Goal: Transaction & Acquisition: Purchase product/service

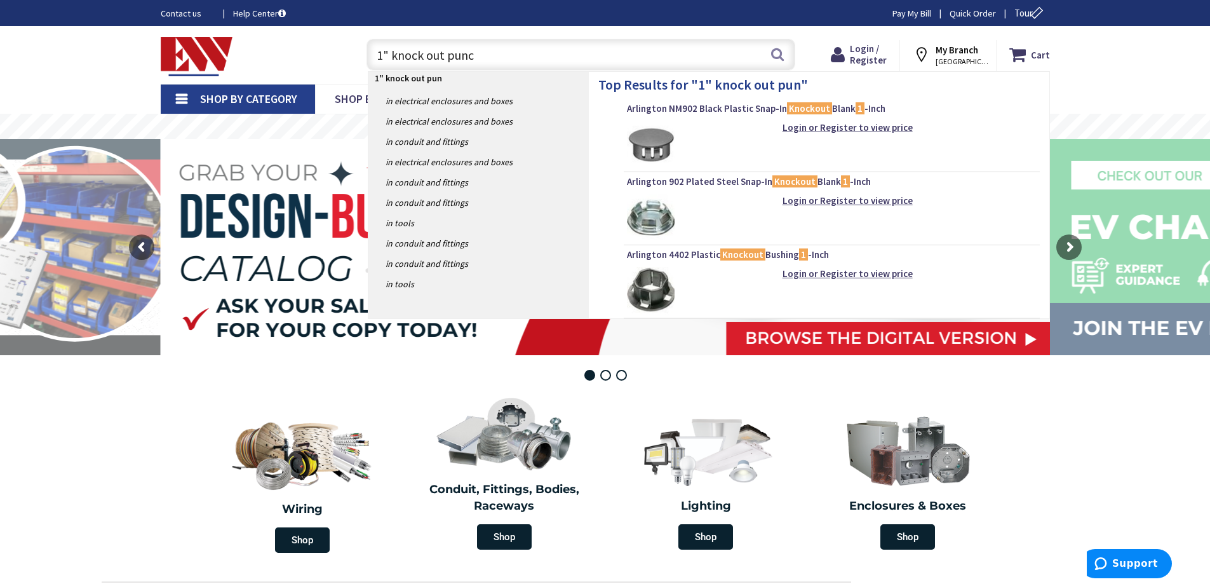
type input "1" knock out punch"
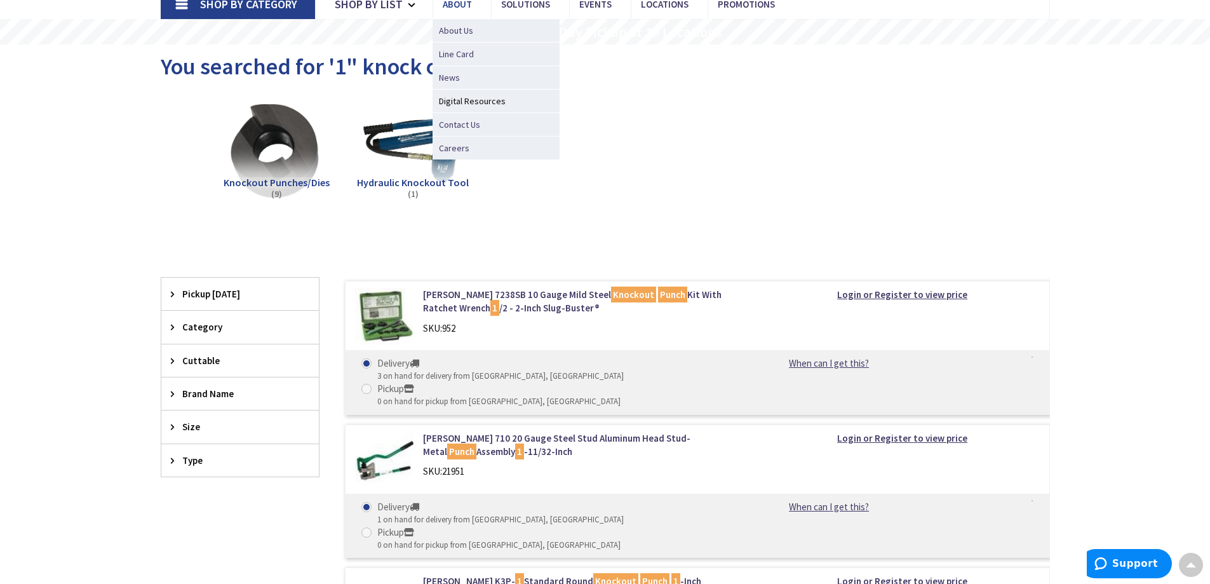
scroll to position [64, 0]
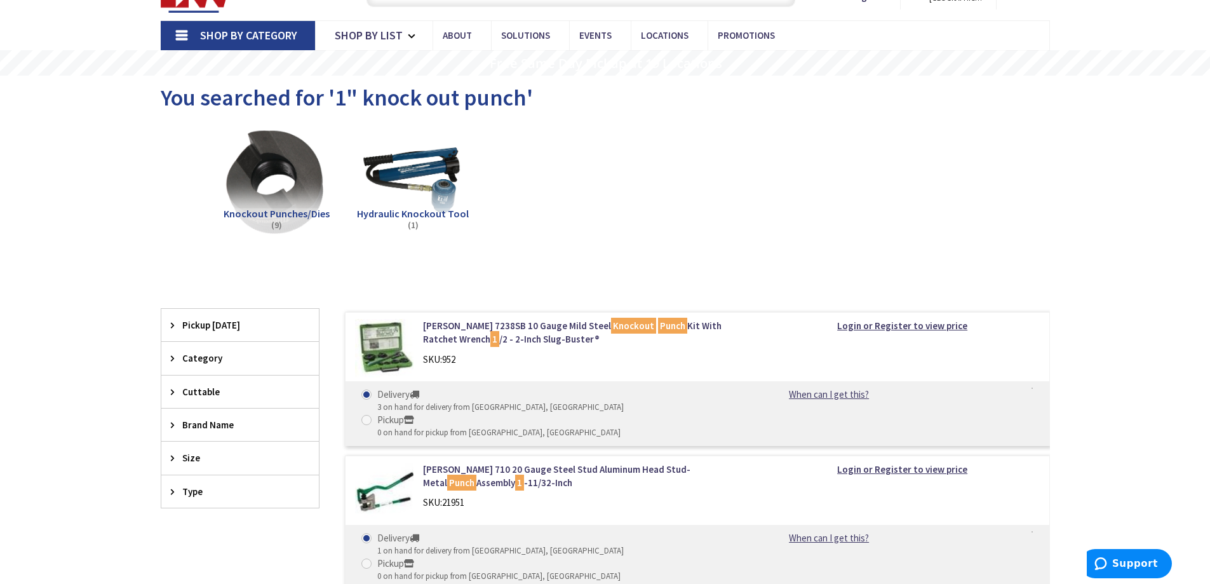
click at [283, 196] on img at bounding box center [275, 181] width 115 height 115
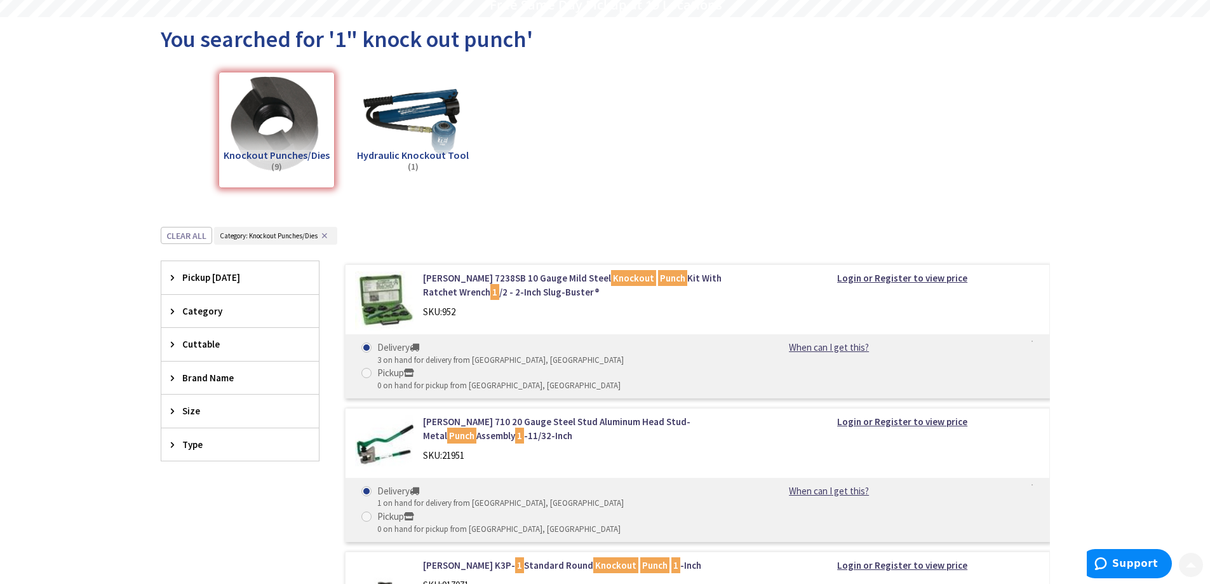
scroll to position [127, 0]
